Goal: Task Accomplishment & Management: Use online tool/utility

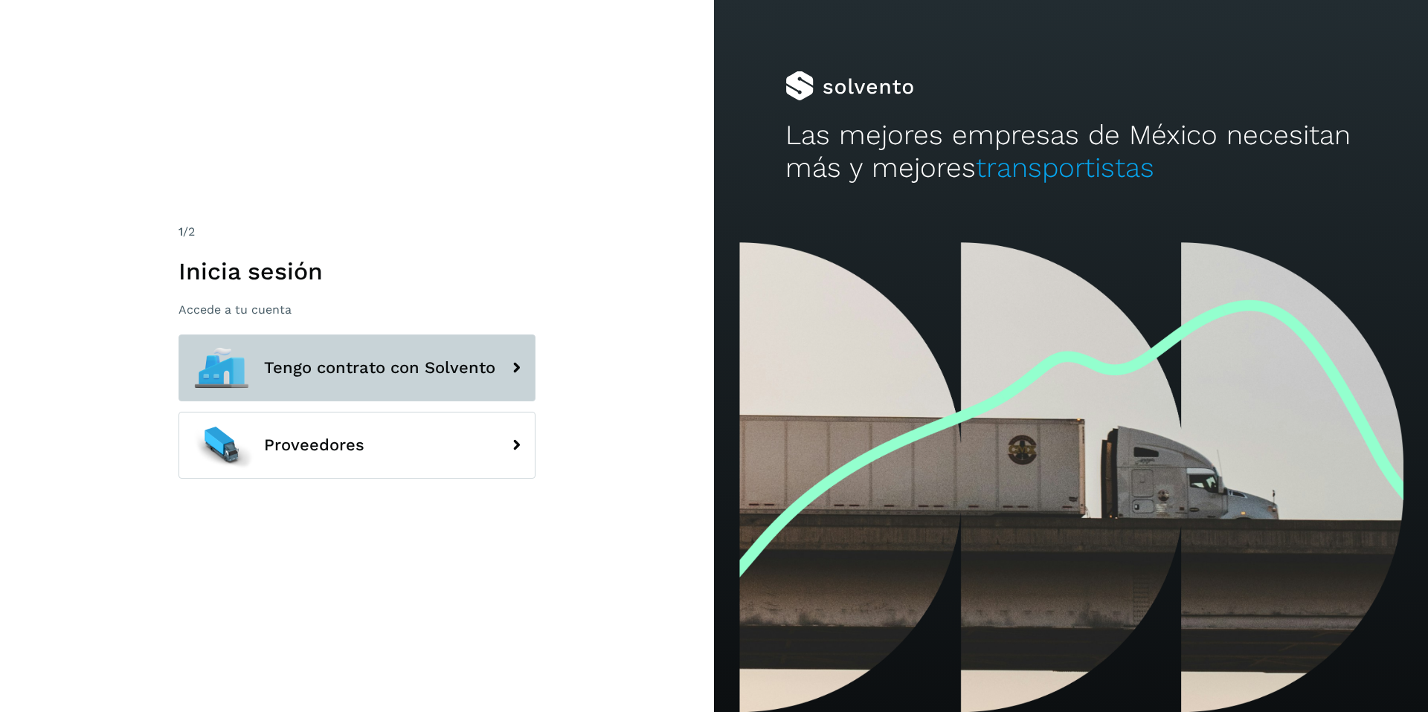
click at [422, 370] on span "Tengo contrato con Solvento" at bounding box center [379, 368] width 231 height 18
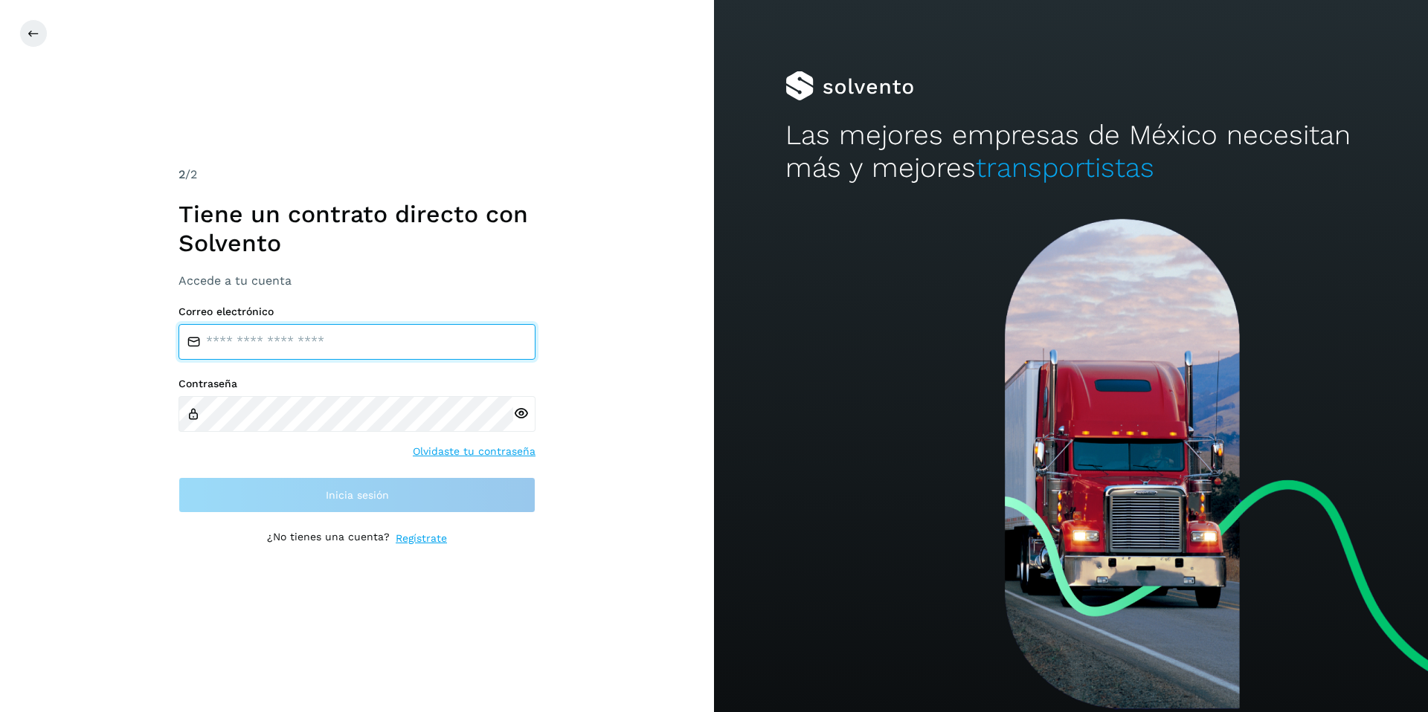
click at [311, 347] on input "email" at bounding box center [356, 342] width 357 height 36
type input "**********"
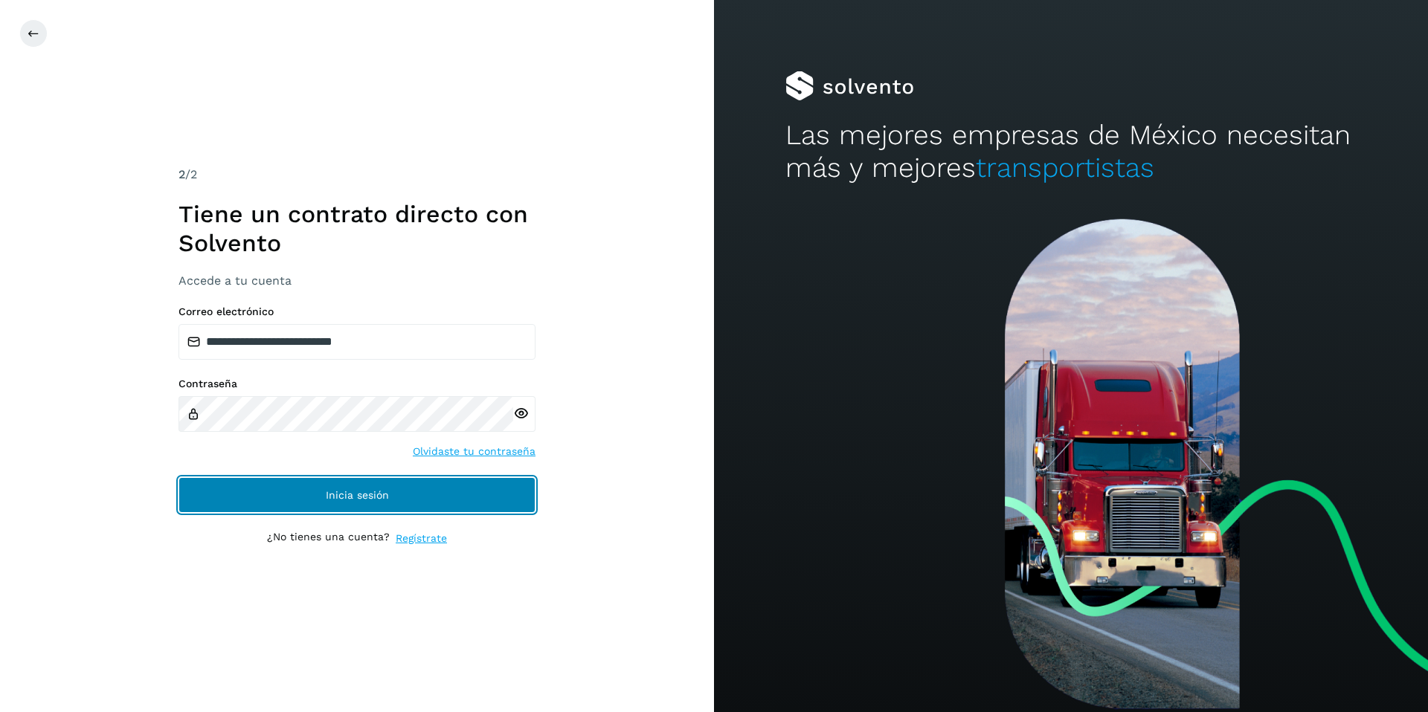
click at [373, 495] on span "Inicia sesión" at bounding box center [357, 495] width 63 height 10
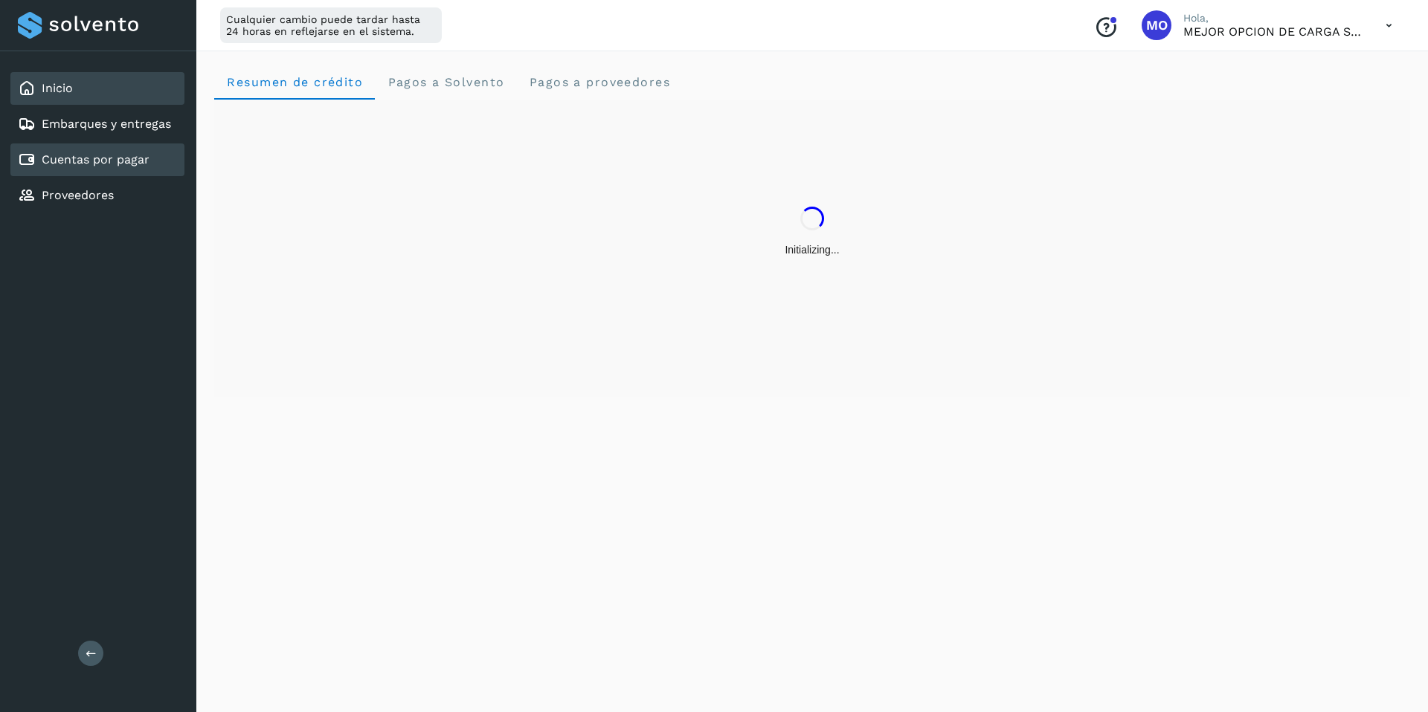
click at [125, 164] on link "Cuentas por pagar" at bounding box center [96, 159] width 108 height 14
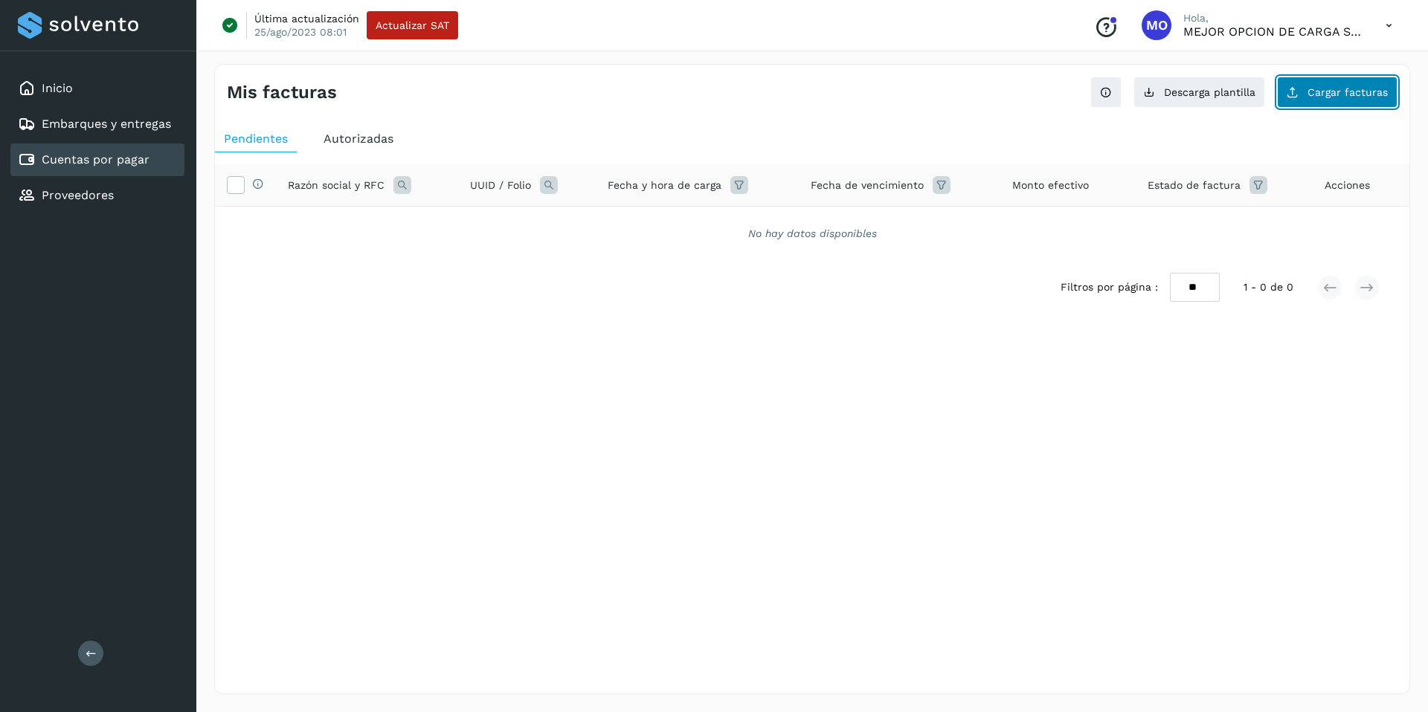
click at [1324, 92] on span "Cargar facturas" at bounding box center [1347, 92] width 80 height 10
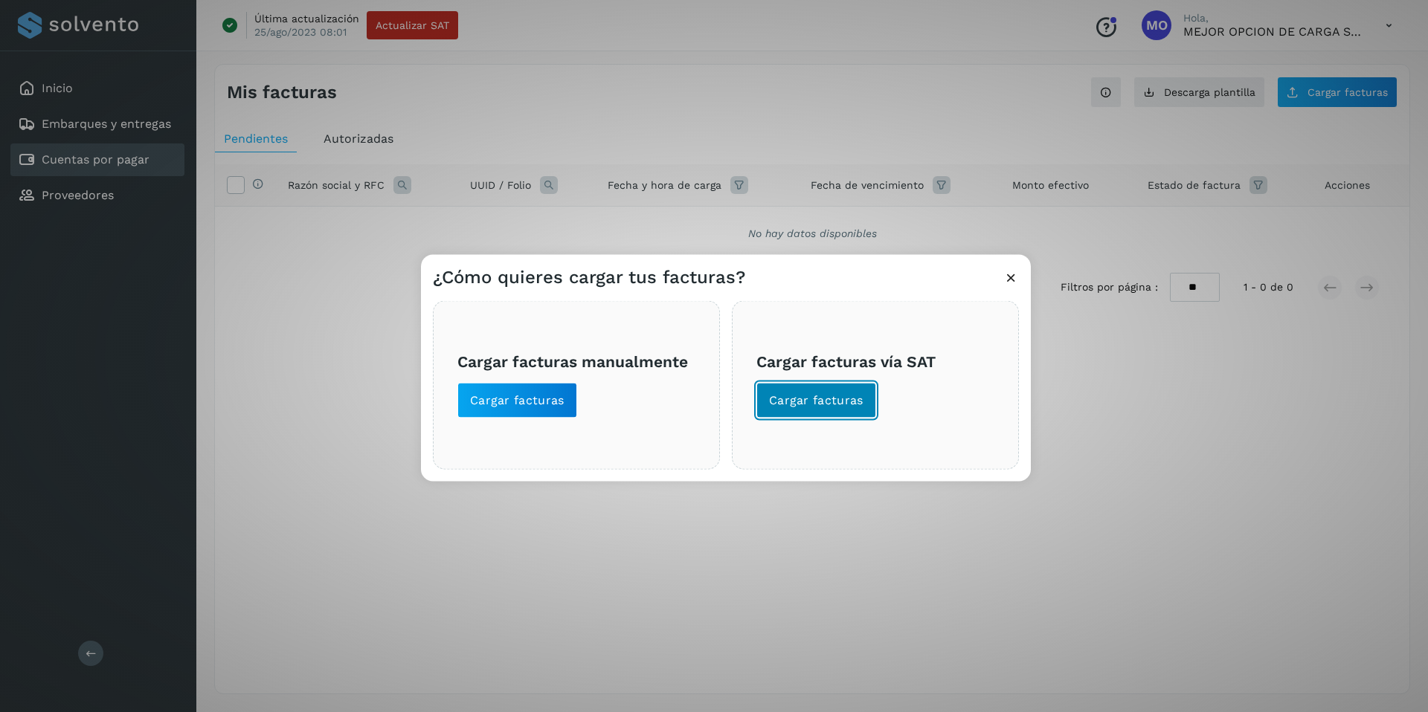
click at [854, 402] on span "Cargar facturas" at bounding box center [816, 401] width 94 height 16
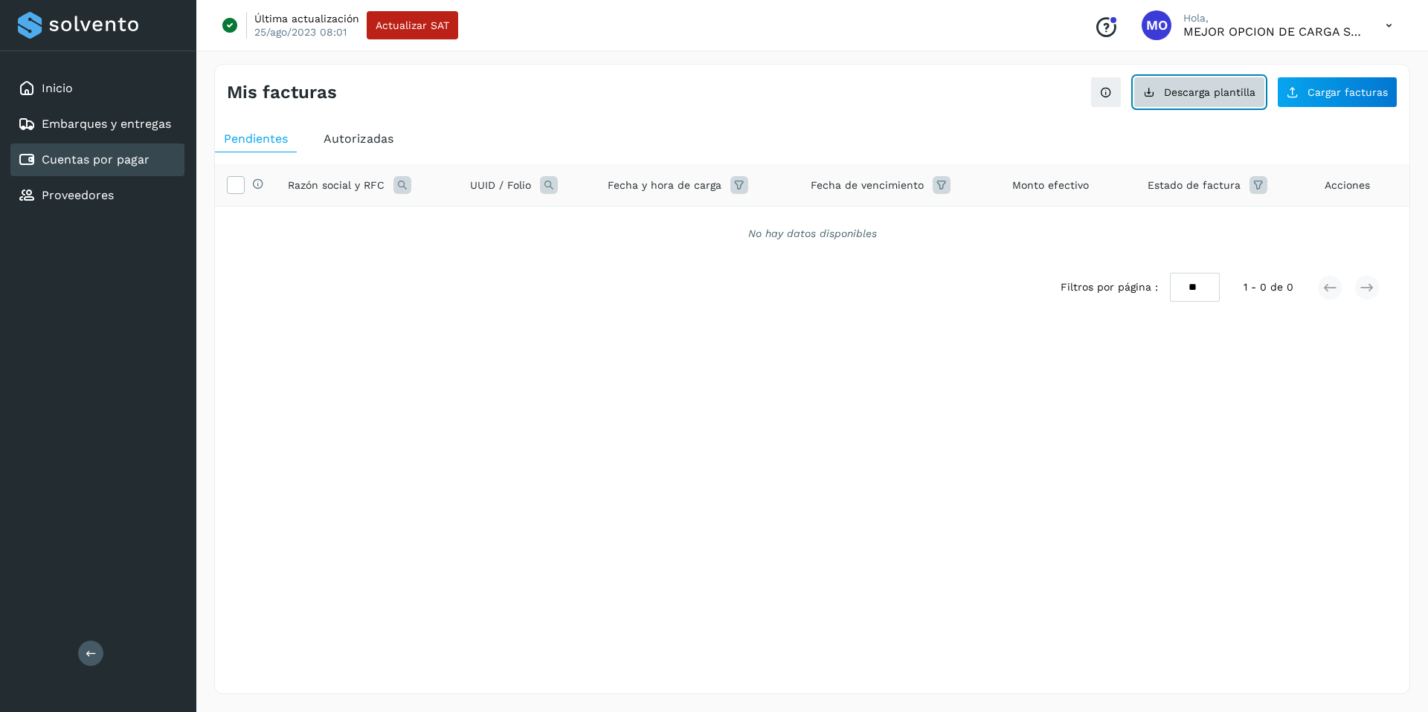
click at [1219, 80] on button "Descarga plantilla" at bounding box center [1199, 92] width 132 height 31
click at [1338, 94] on span "Cargar facturas" at bounding box center [1347, 92] width 80 height 10
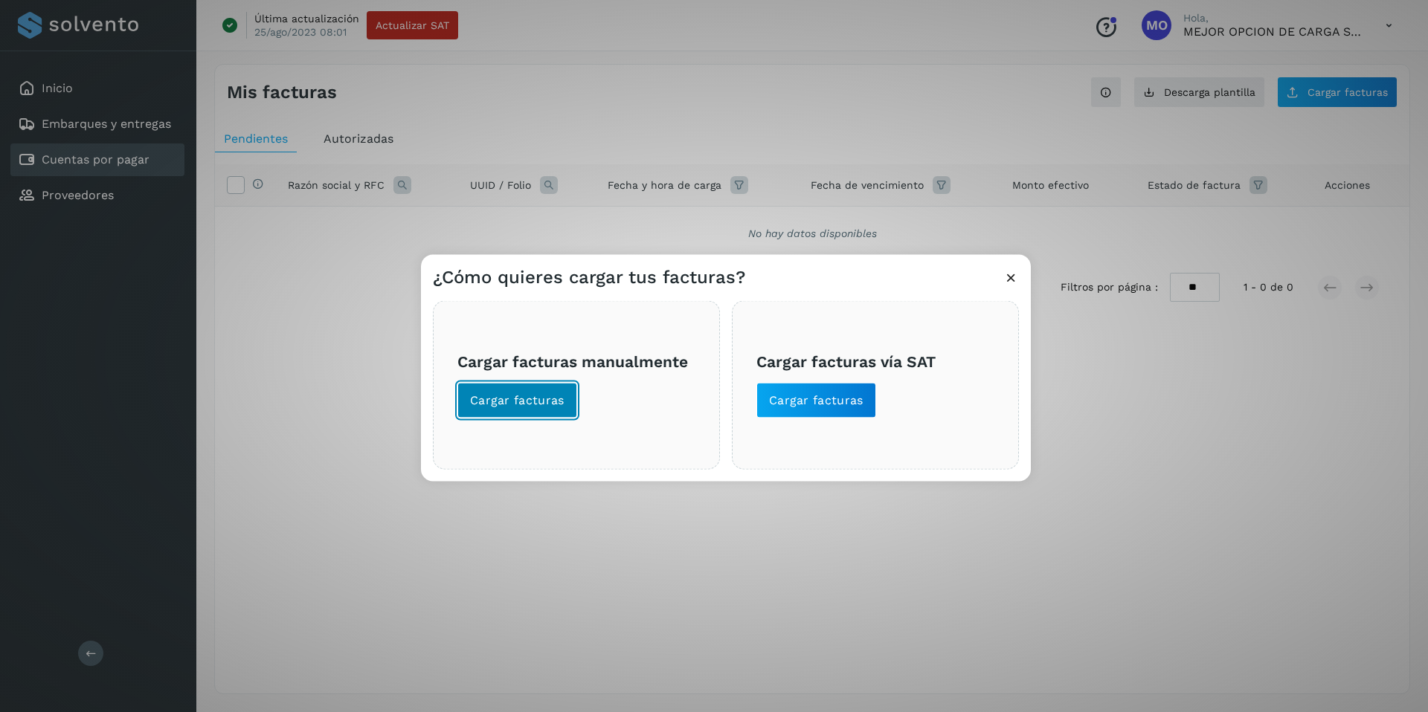
click at [565, 402] on button "Cargar facturas" at bounding box center [517, 401] width 120 height 36
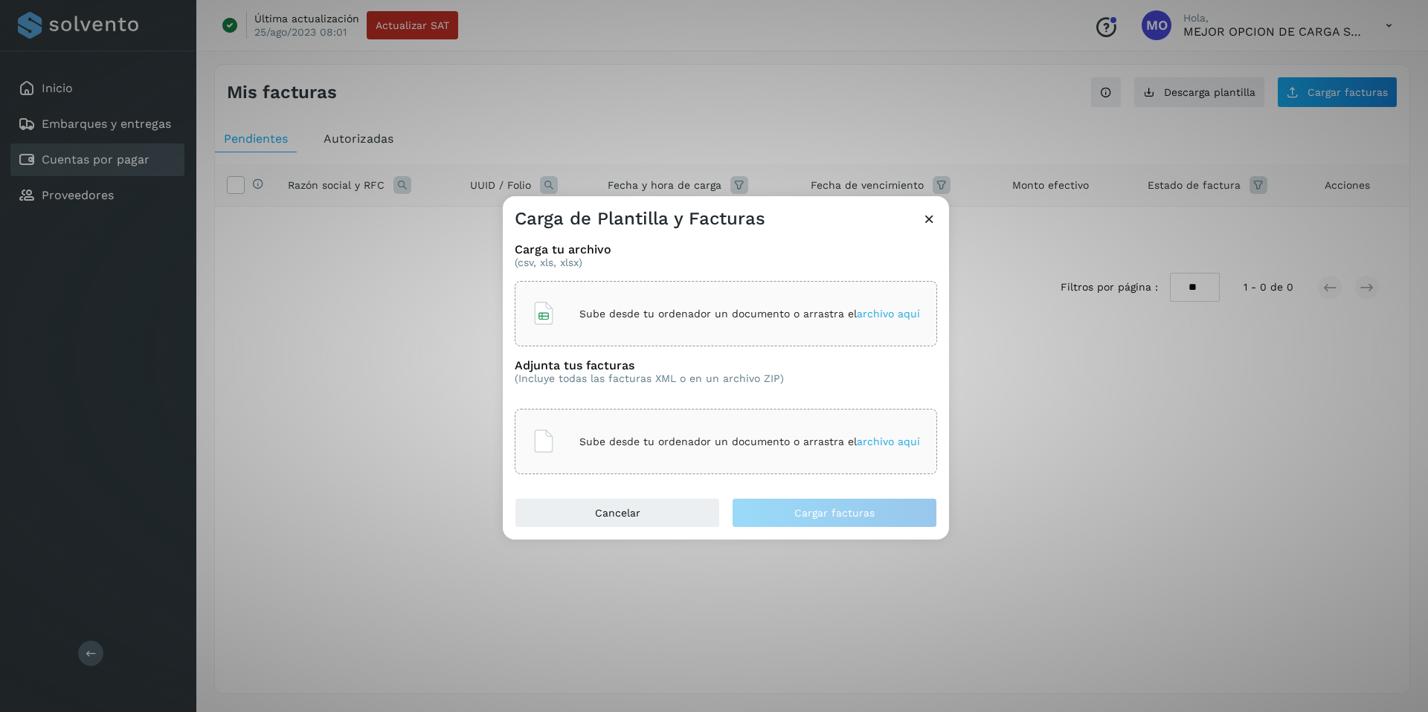
click at [642, 301] on div "Sube desde tu ordenador un documento o arrastra el archivo aquí" at bounding box center [726, 314] width 388 height 40
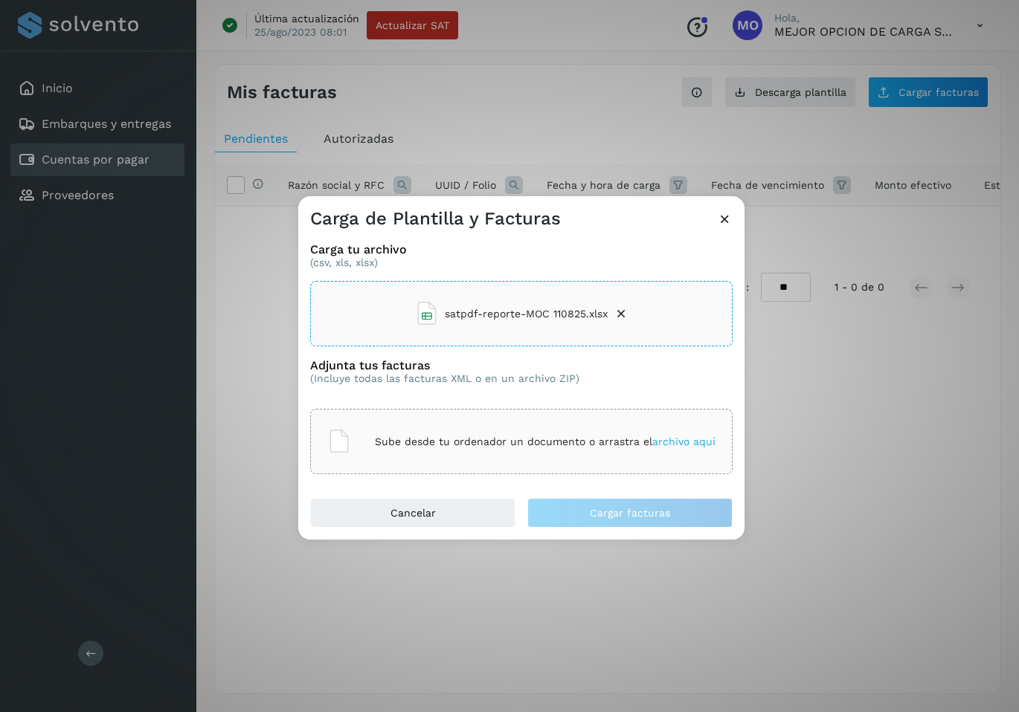
click at [440, 456] on div "Sube desde tu ordenador un documento o arrastra el archivo aquí" at bounding box center [521, 442] width 388 height 40
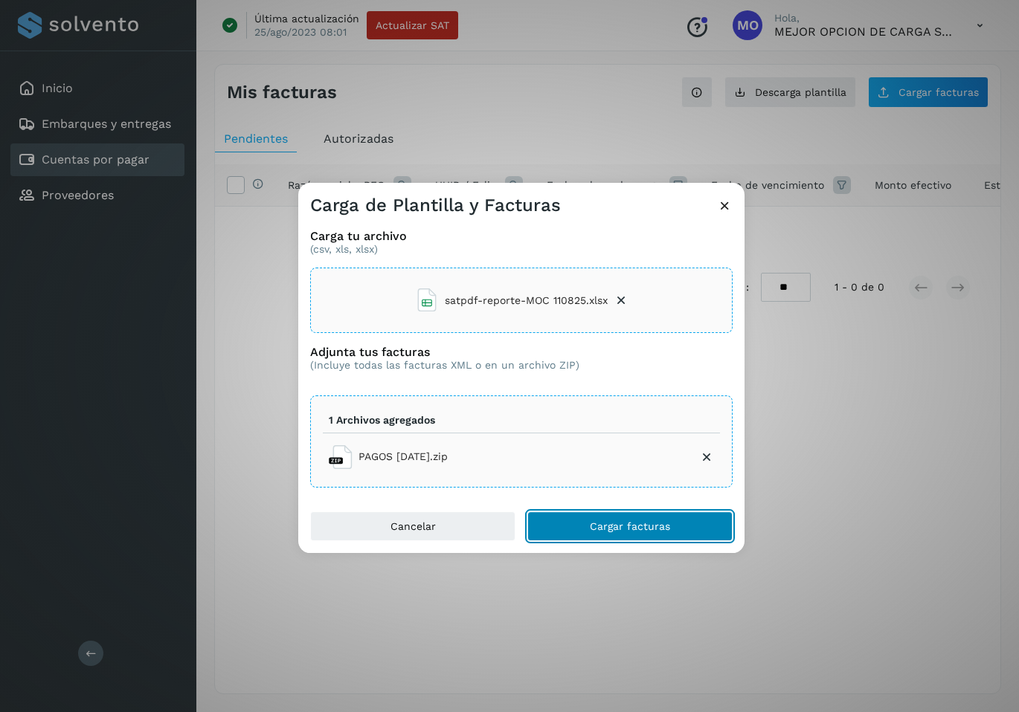
click at [657, 529] on span "Cargar facturas" at bounding box center [630, 526] width 80 height 10
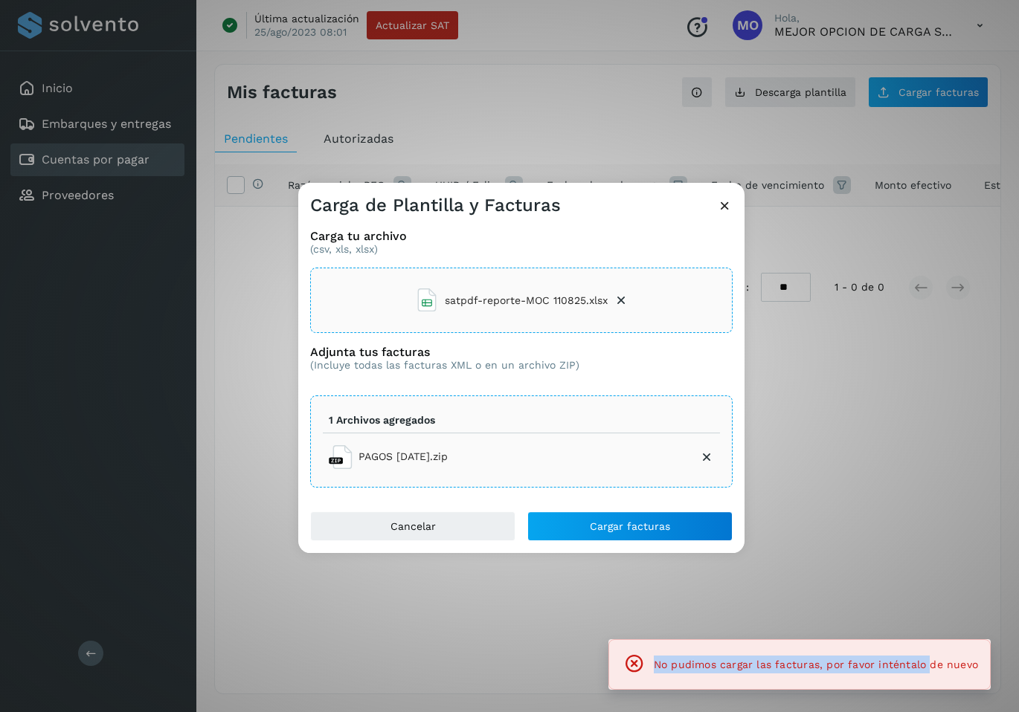
drag, startPoint x: 661, startPoint y: 665, endPoint x: 929, endPoint y: 672, distance: 267.8
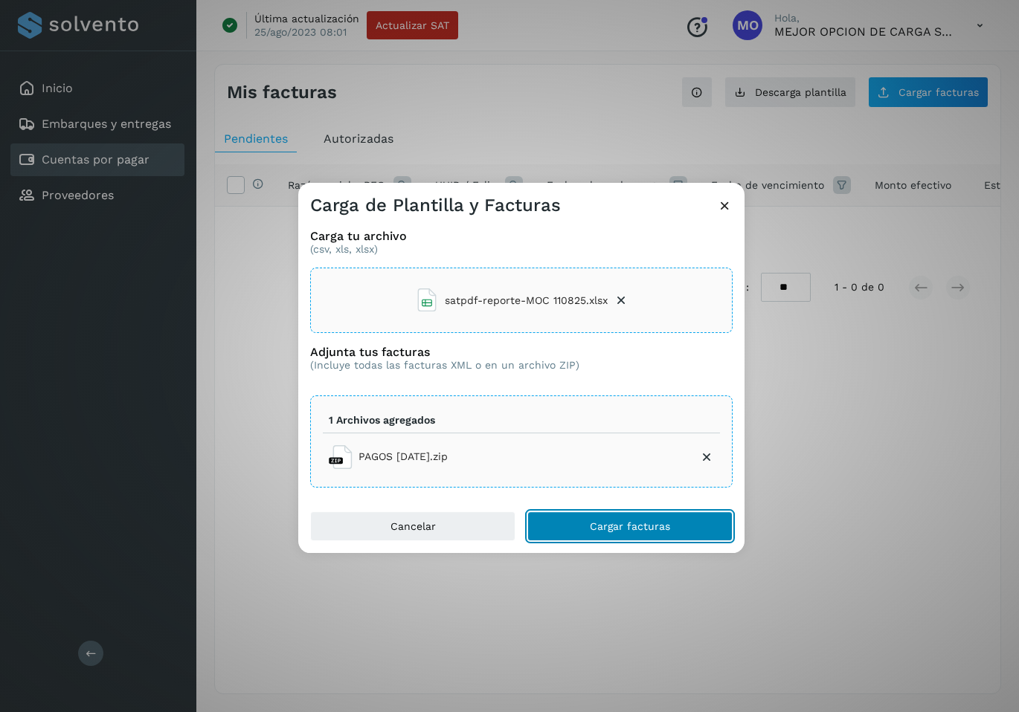
click at [617, 530] on span "Cargar facturas" at bounding box center [630, 526] width 80 height 10
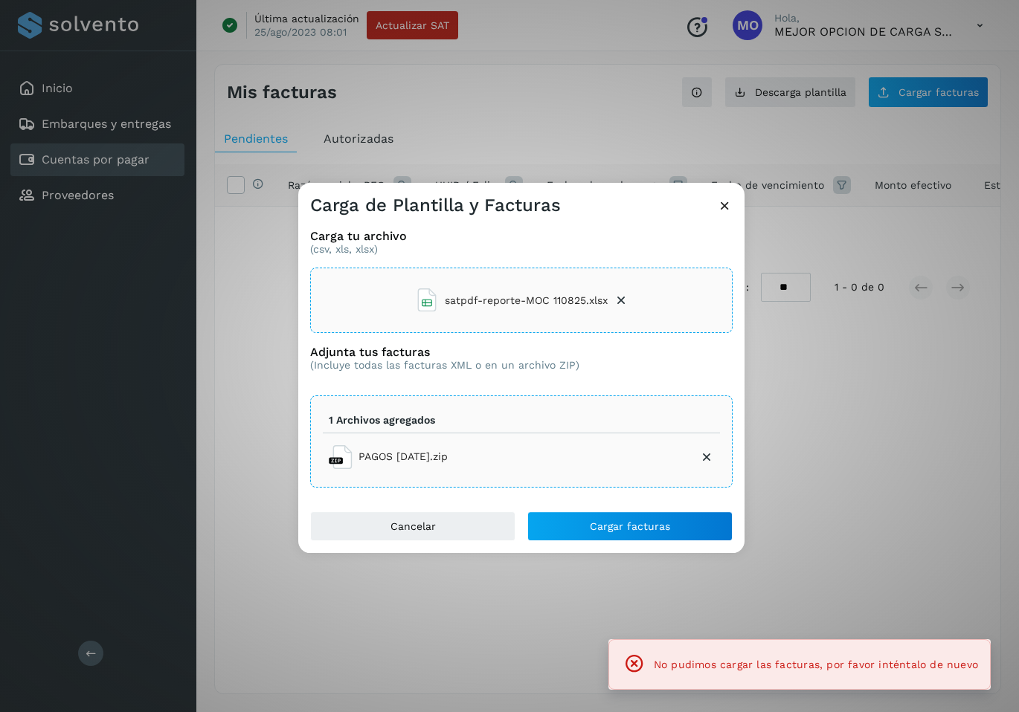
click at [1015, 369] on div "Carga de Plantilla y Facturas Carga tu archivo (csv, xls, xlsx) satpdf-reporte-…" at bounding box center [509, 356] width 1019 height 712
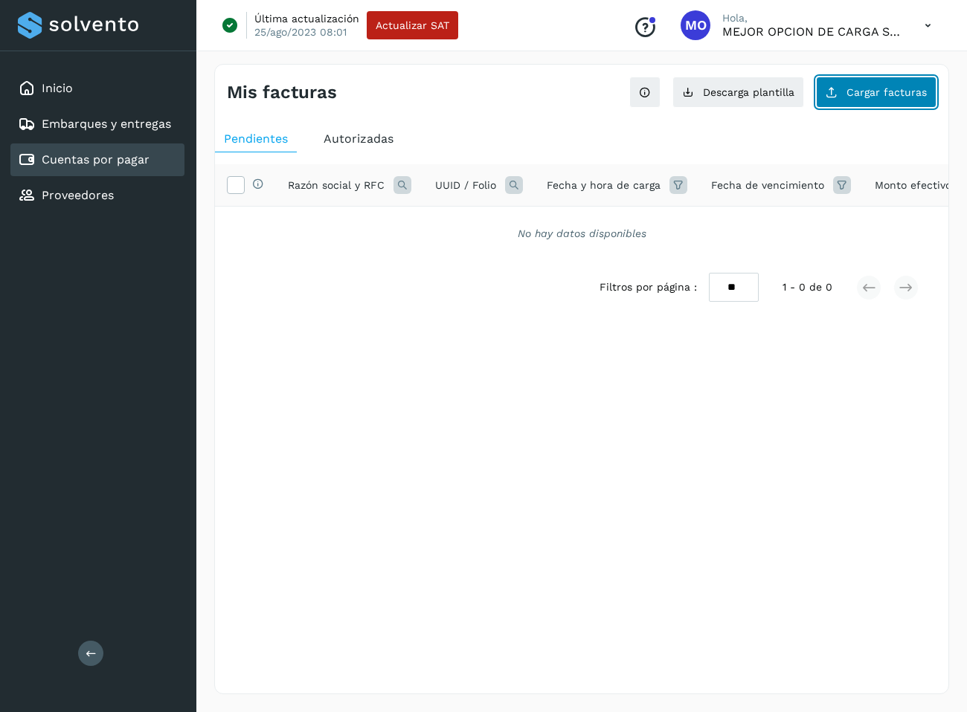
click at [885, 91] on span "Cargar facturas" at bounding box center [886, 92] width 80 height 10
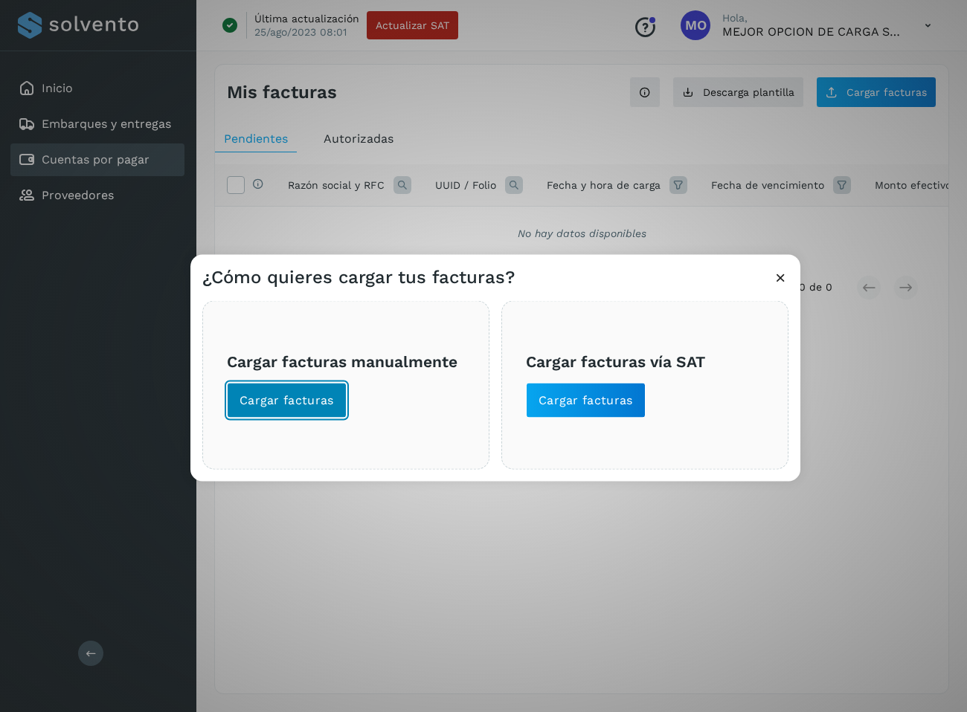
click at [272, 405] on span "Cargar facturas" at bounding box center [286, 401] width 94 height 16
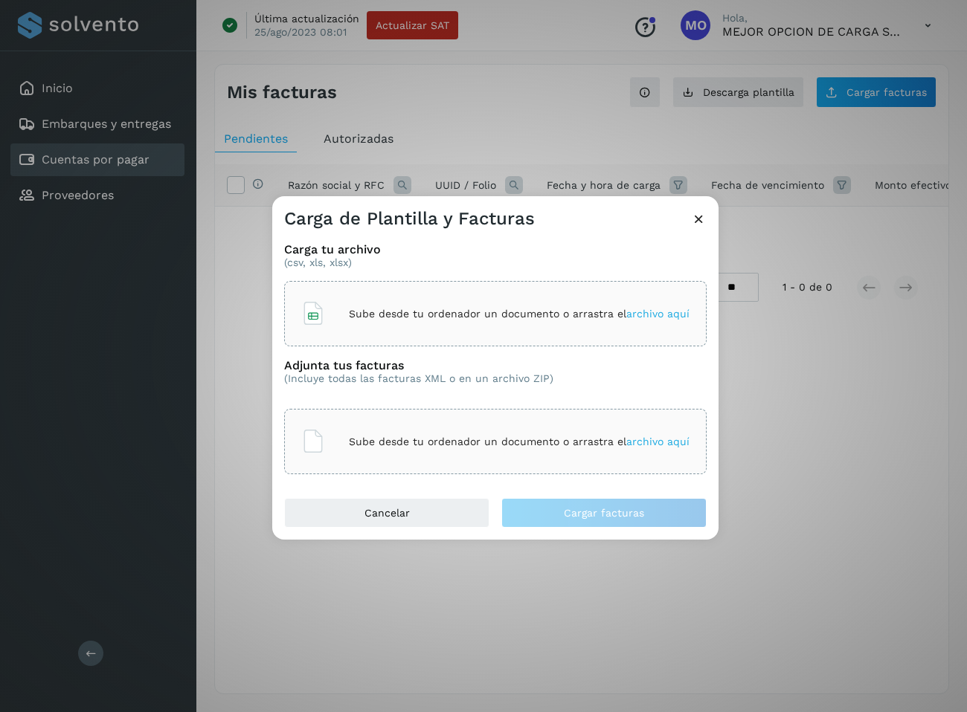
click at [453, 309] on p "Sube desde tu ordenador un documento o arrastra el archivo aquí" at bounding box center [519, 314] width 341 height 13
click at [468, 451] on div "Sube desde tu ordenador un documento o arrastra el archivo aquí" at bounding box center [495, 442] width 388 height 40
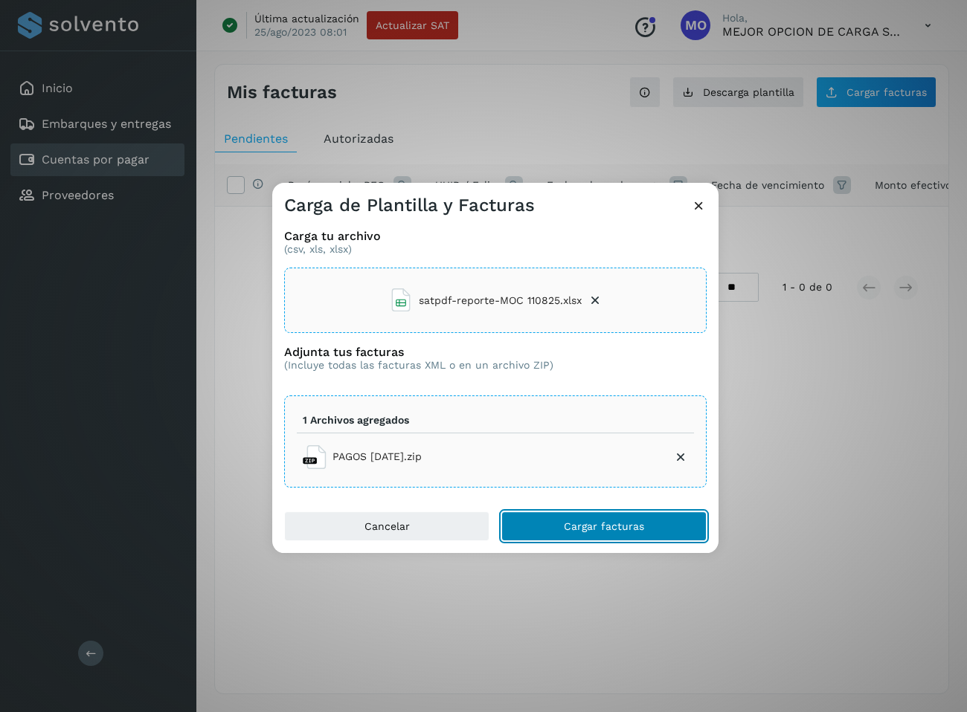
click at [570, 529] on span "Cargar facturas" at bounding box center [604, 526] width 80 height 10
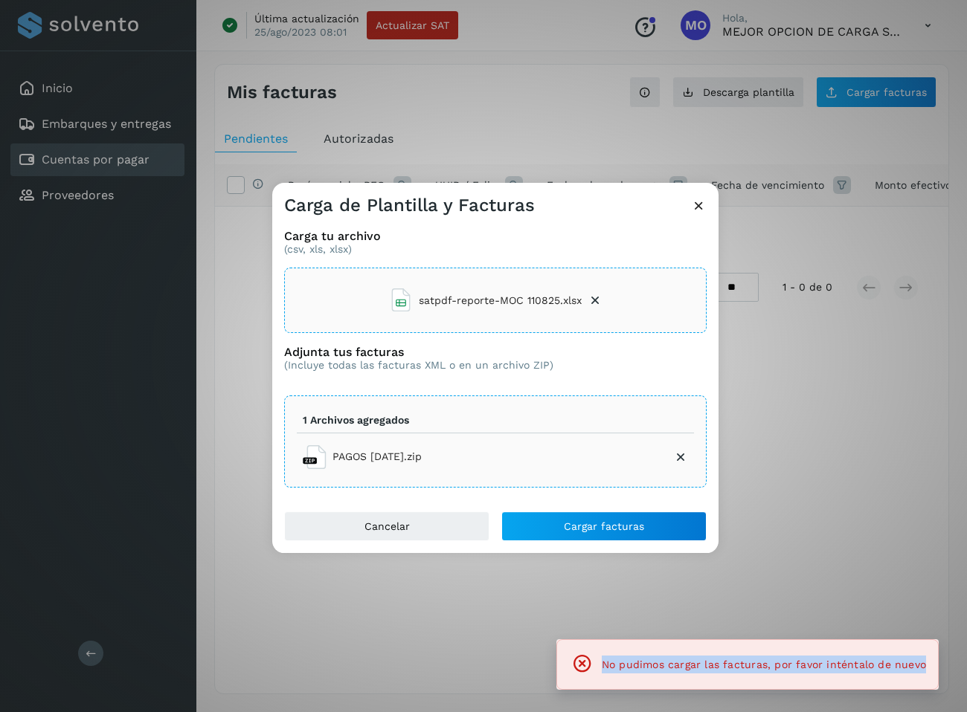
drag, startPoint x: 609, startPoint y: 666, endPoint x: 924, endPoint y: 674, distance: 314.7
click at [924, 674] on div "No pudimos cargar las facturas, por favor inténtalo de nuevo" at bounding box center [747, 665] width 357 height 28
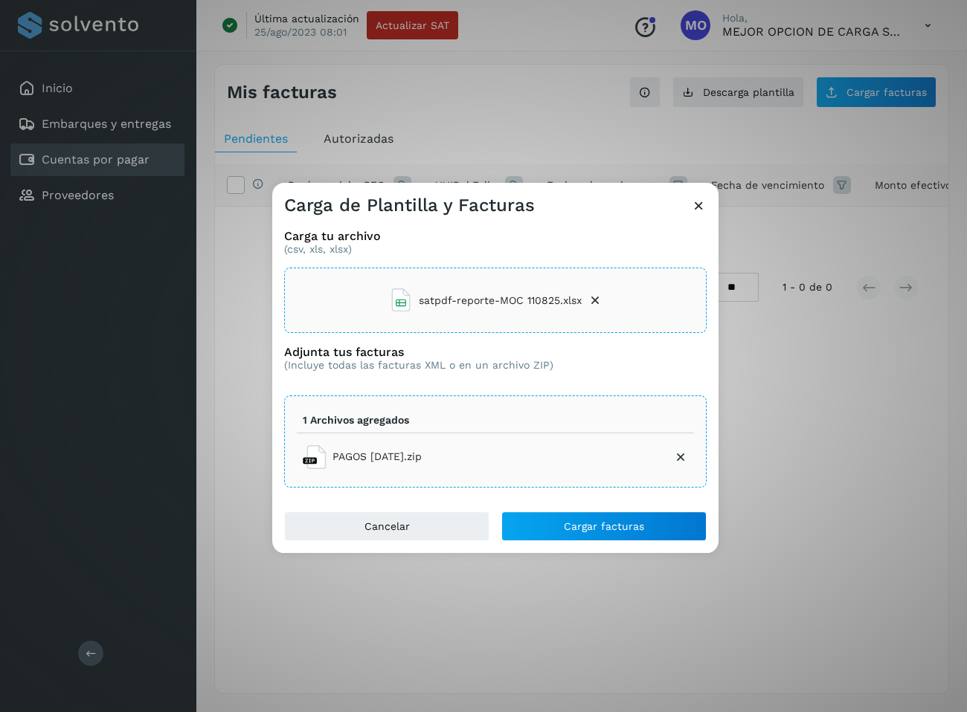
copy span "No pudimos cargar las facturas, por favor inténtalo de nuevo"
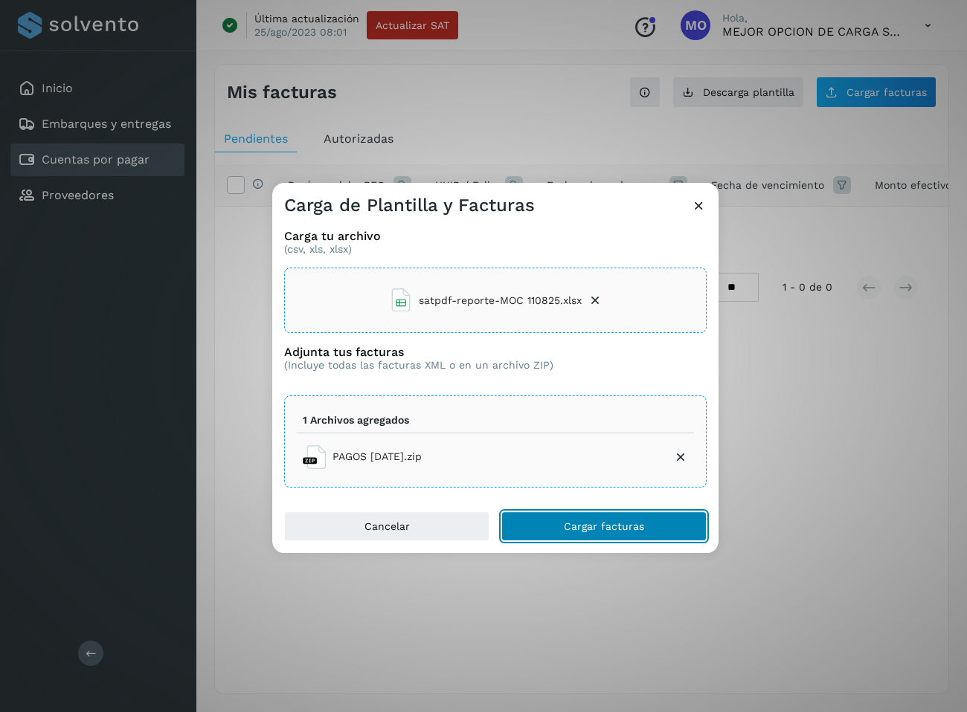
click at [635, 527] on span "Cargar facturas" at bounding box center [604, 526] width 80 height 10
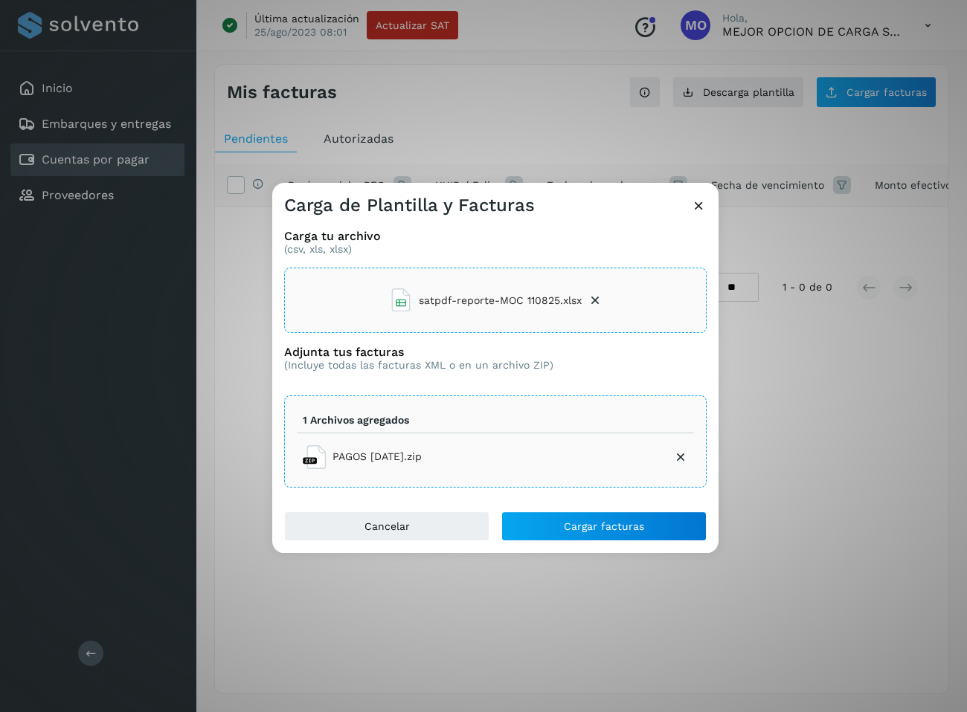
click at [683, 459] on icon at bounding box center [680, 457] width 15 height 15
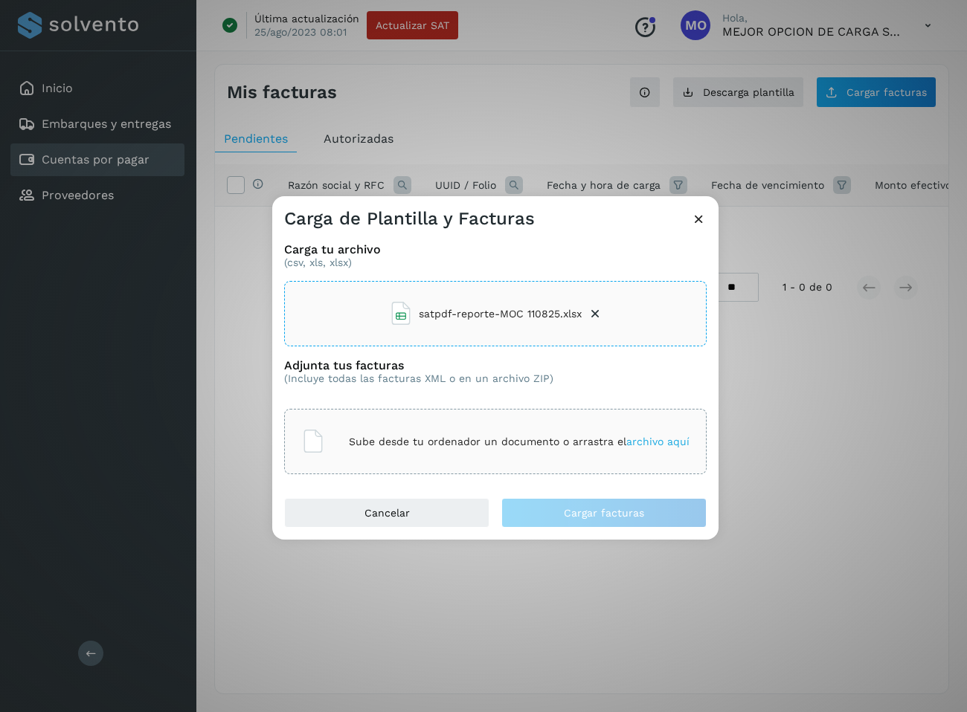
click at [602, 314] on div "satpdf-reporte-MOC 110825.xlsx" at bounding box center [495, 313] width 422 height 65
click at [521, 318] on p "Sube desde tu ordenador un documento o arrastra el archivo aquí" at bounding box center [519, 314] width 341 height 13
click at [419, 448] on div "Sube desde tu ordenador un documento o arrastra el archivo aquí" at bounding box center [495, 442] width 388 height 40
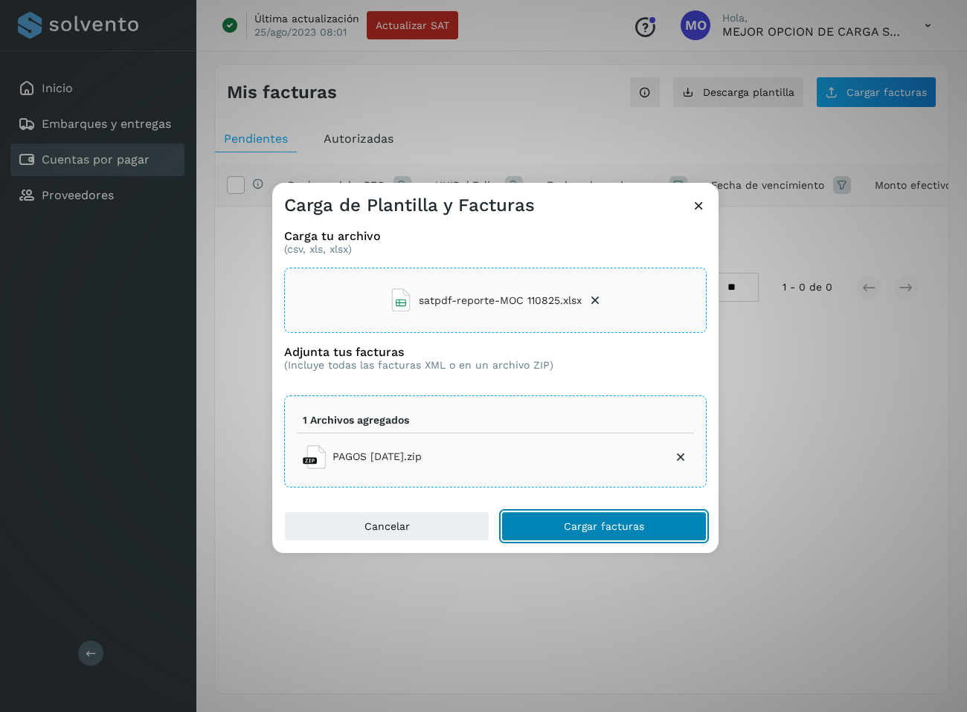
click at [554, 527] on button "Cargar facturas" at bounding box center [603, 527] width 205 height 30
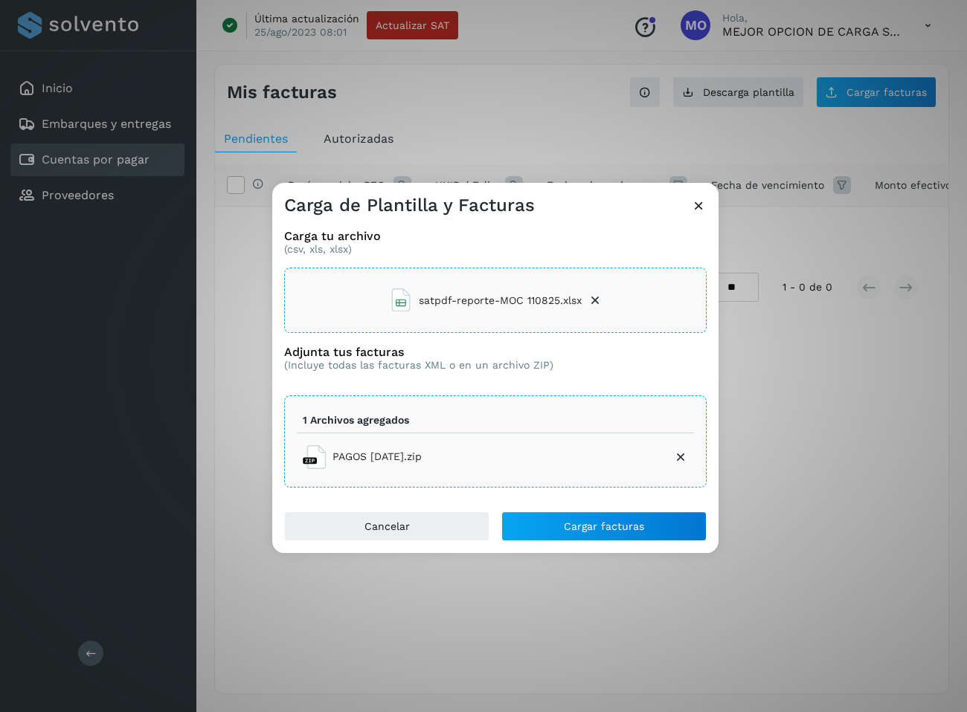
click at [676, 456] on icon at bounding box center [680, 457] width 15 height 15
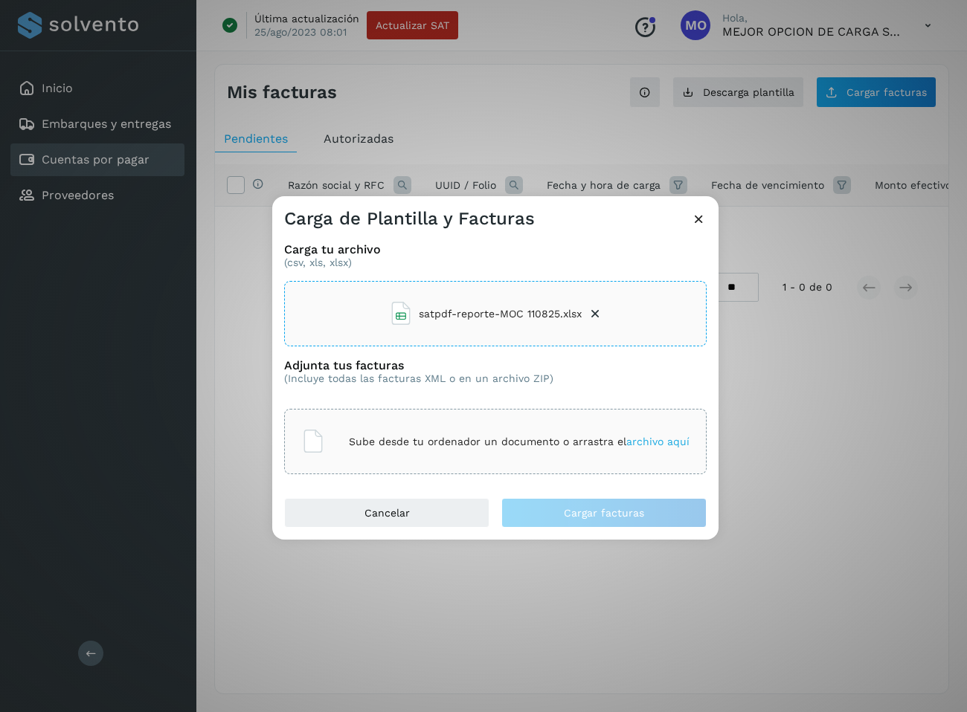
click at [586, 296] on li "satpdf-reporte-MOC 110825.xlsx" at bounding box center [495, 314] width 213 height 40
click at [699, 219] on icon at bounding box center [699, 219] width 16 height 16
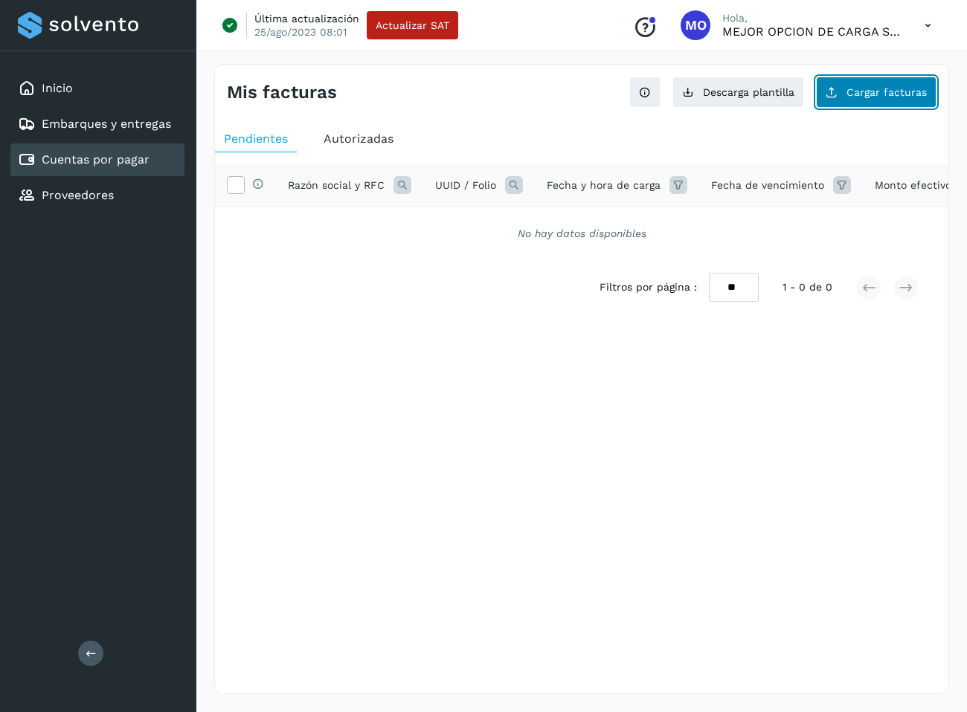
click at [892, 98] on button "Cargar facturas" at bounding box center [876, 92] width 120 height 31
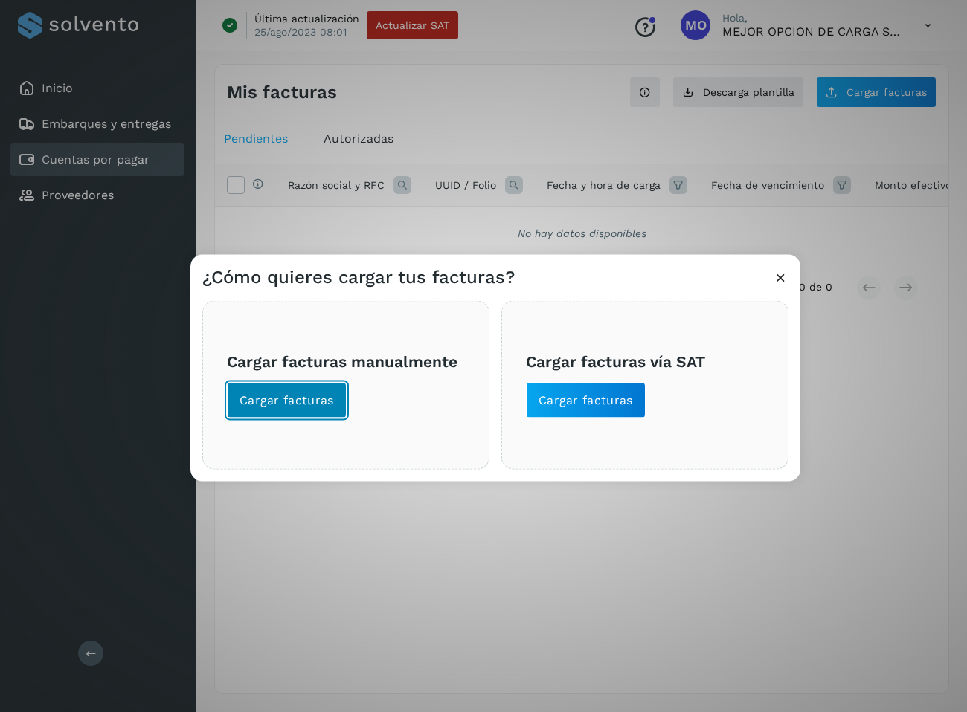
click at [328, 401] on button "Cargar facturas" at bounding box center [287, 401] width 120 height 36
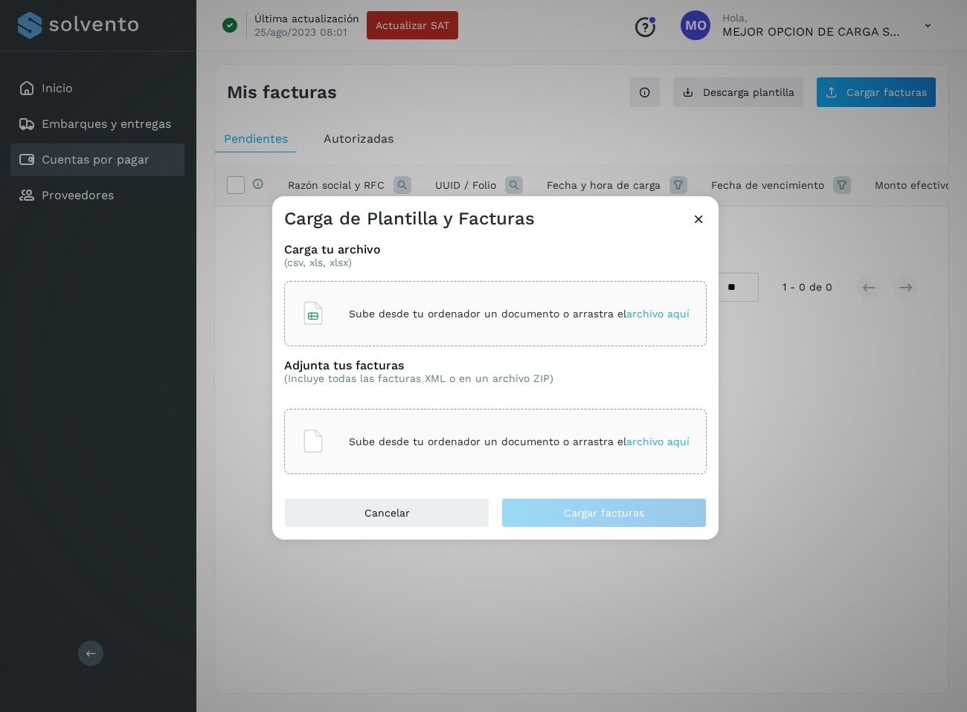
click at [436, 325] on div "Sube desde tu ordenador un documento o arrastra el archivo aquí" at bounding box center [495, 314] width 388 height 40
click at [440, 442] on p "Sube desde tu ordenador un documento o arrastra el archivo aquí" at bounding box center [519, 442] width 341 height 13
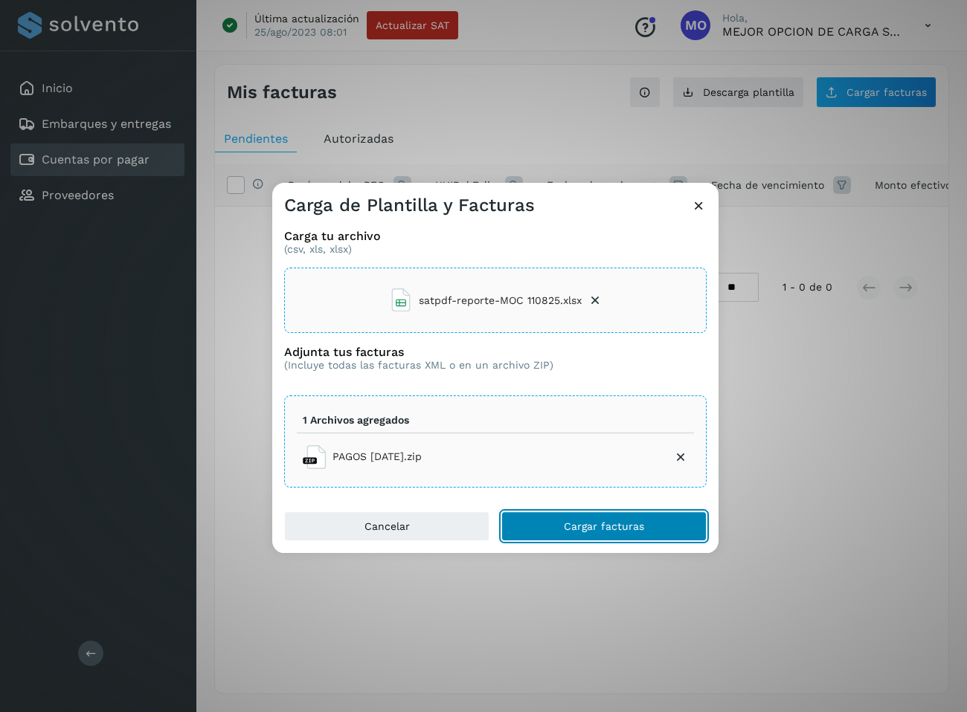
click at [614, 514] on button "Cargar facturas" at bounding box center [603, 527] width 205 height 30
